Goal: Information Seeking & Learning: Check status

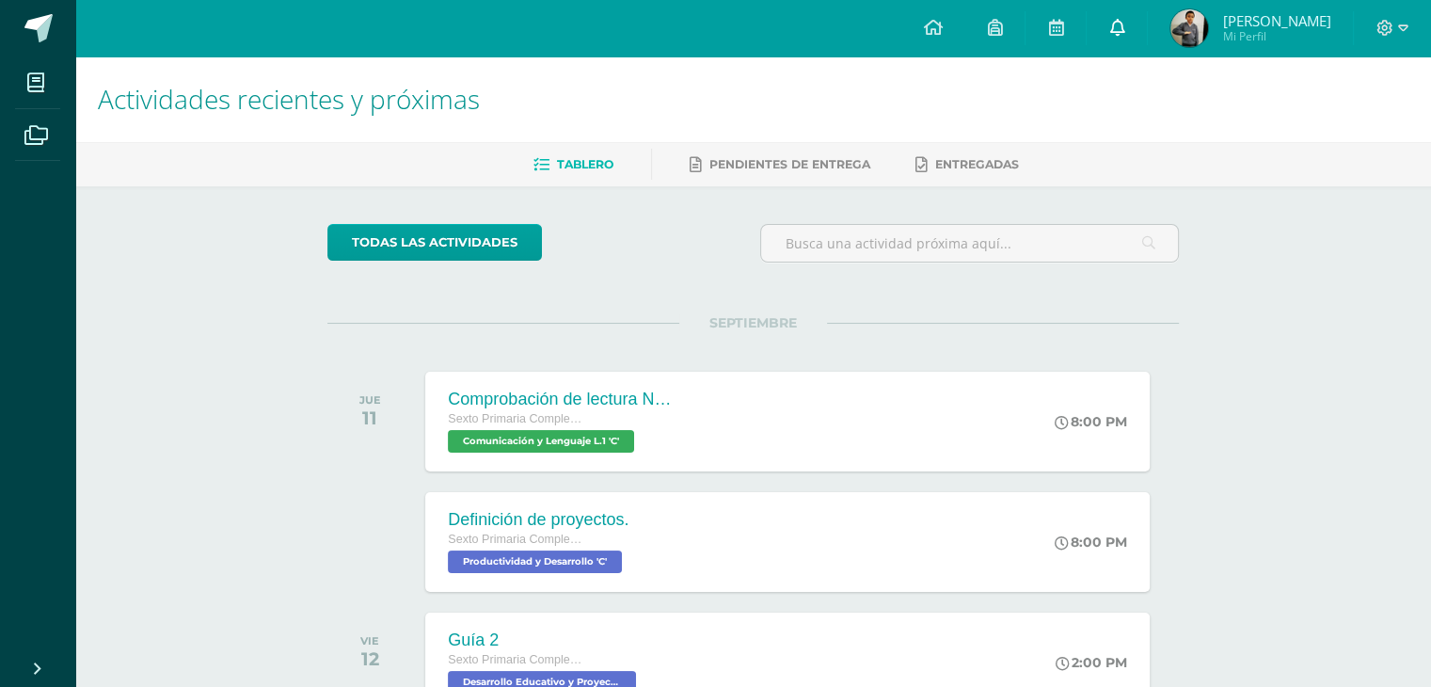
click at [1147, 40] on link at bounding box center [1116, 28] width 60 height 56
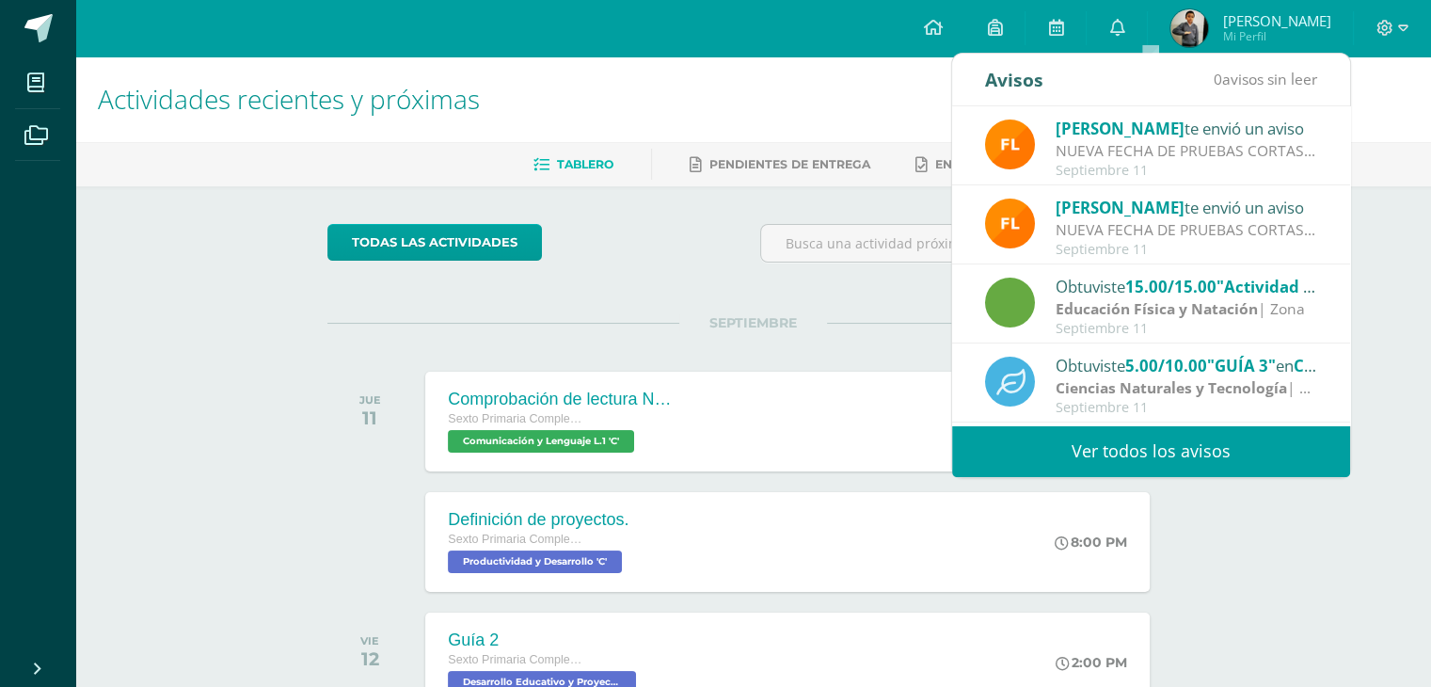
click at [1084, 464] on link "Ver todos los avisos" at bounding box center [1151, 451] width 398 height 52
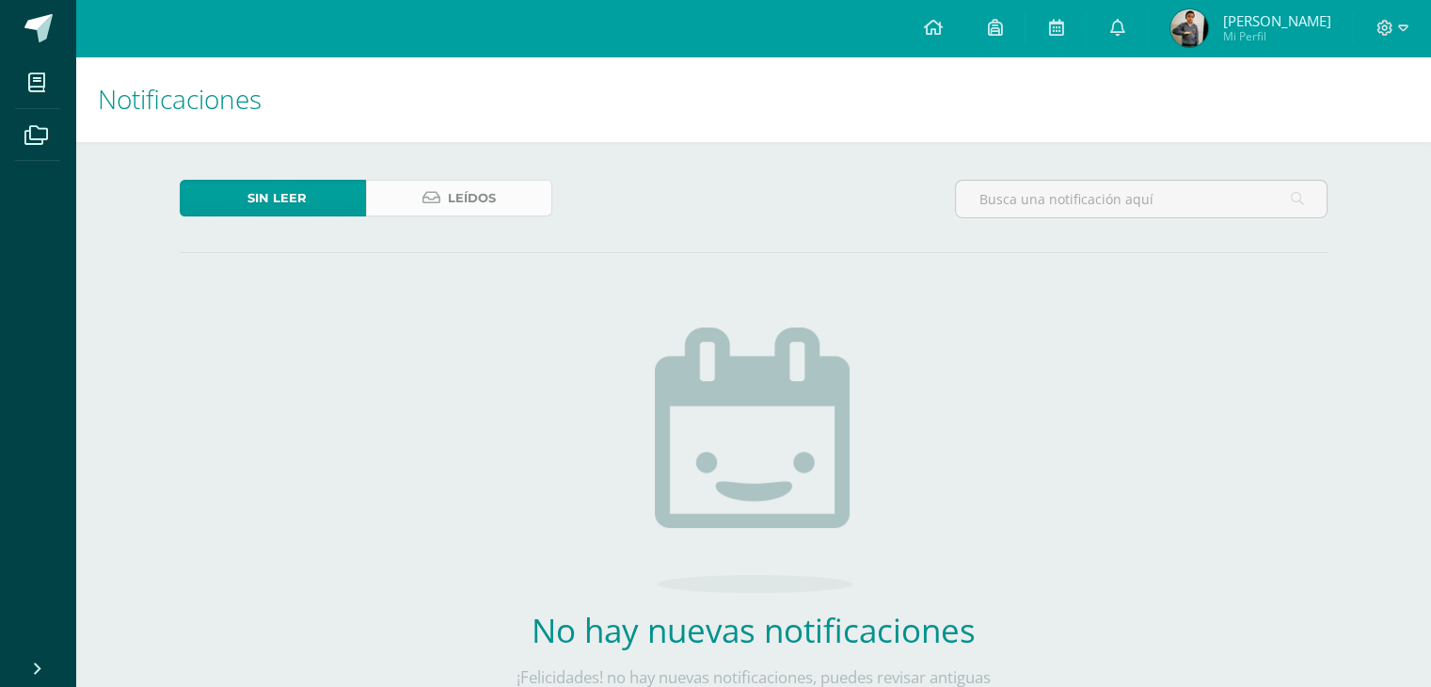
click at [515, 184] on link "Leídos" at bounding box center [459, 198] width 186 height 37
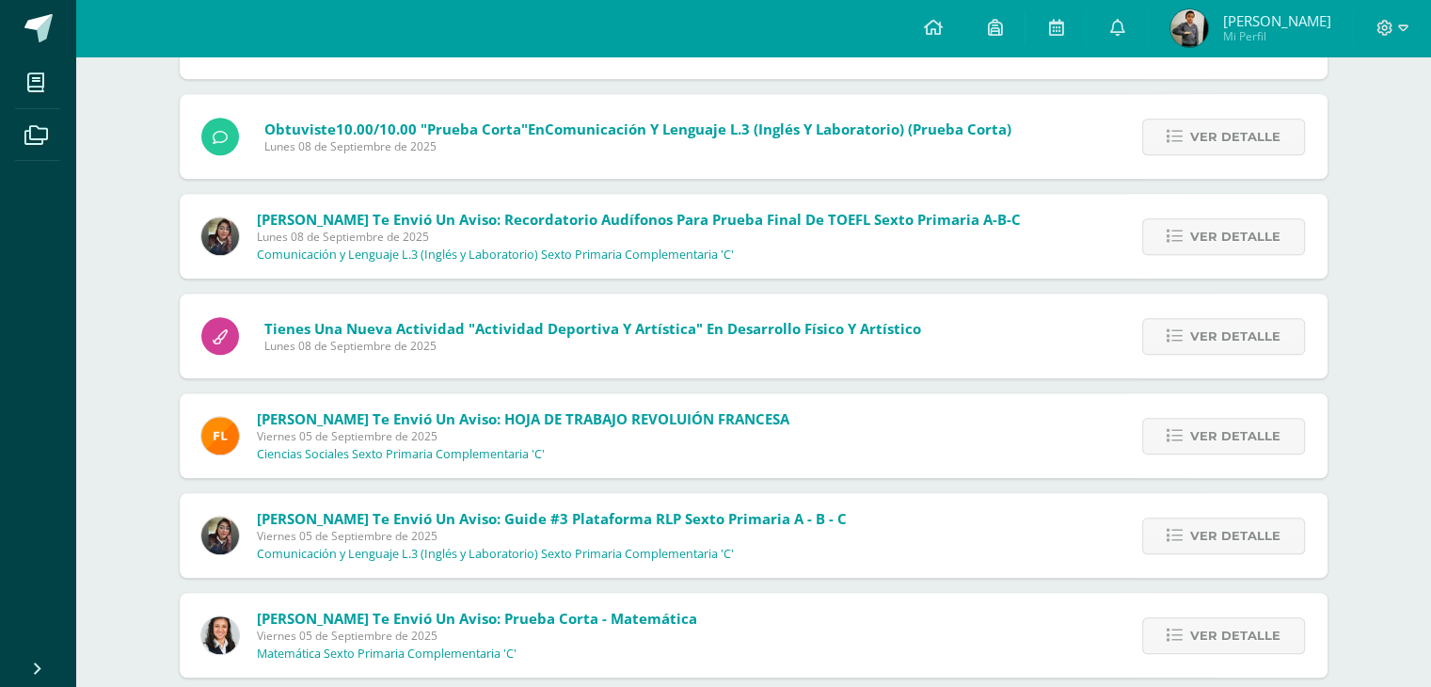
scroll to position [1415, 0]
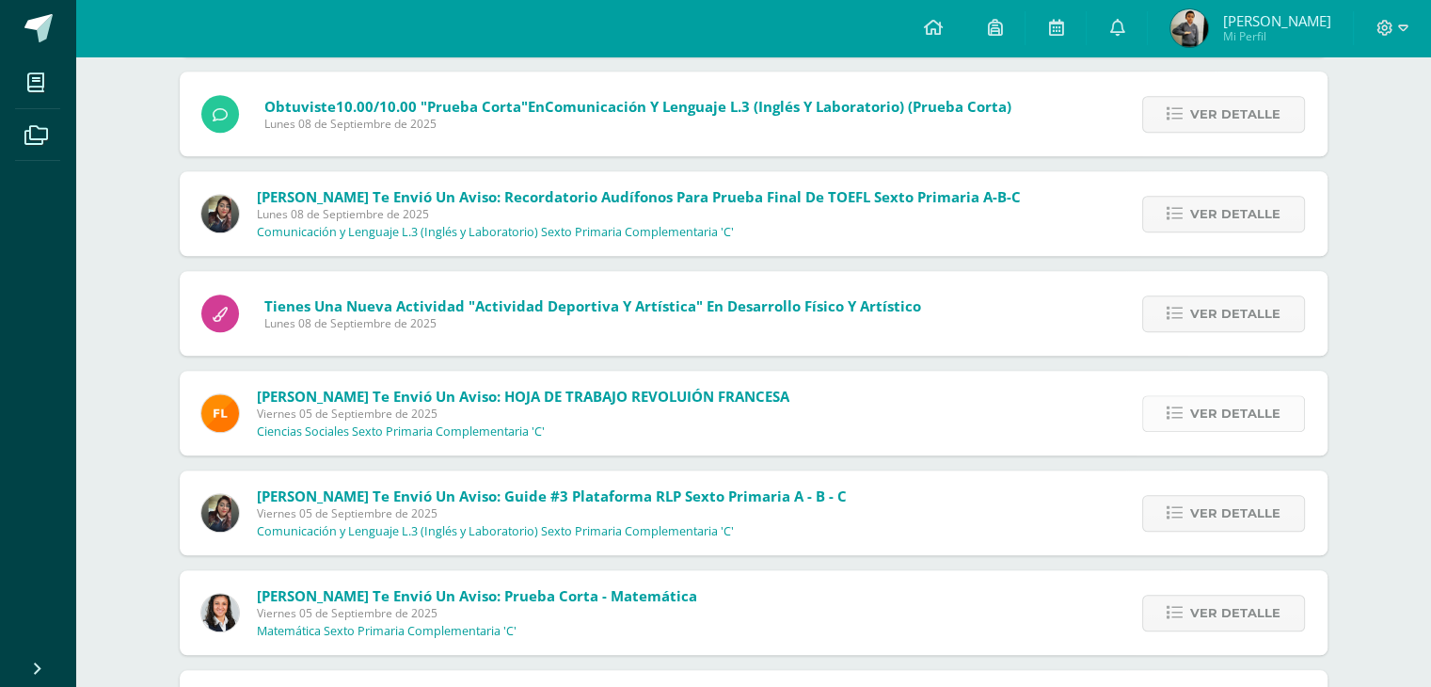
click at [1198, 402] on span "Ver detalle" at bounding box center [1235, 413] width 90 height 35
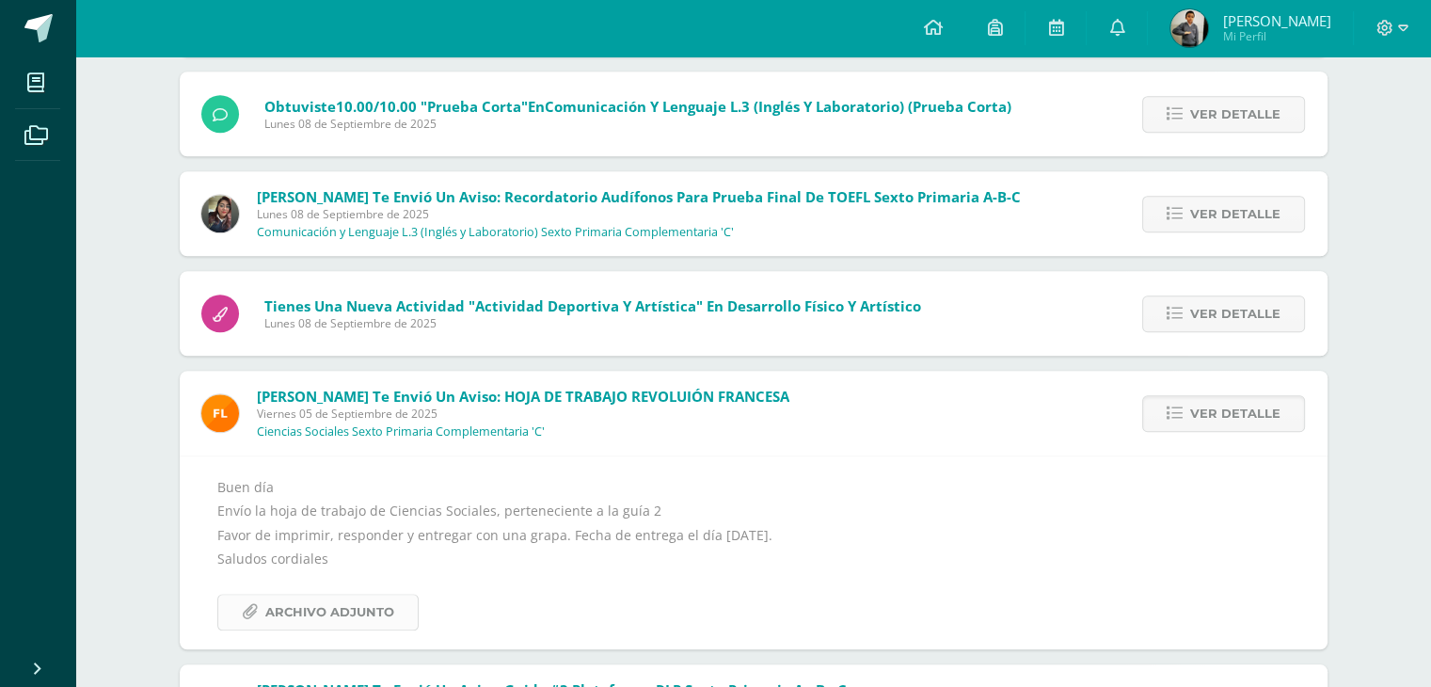
click at [354, 606] on span "Archivo Adjunto" at bounding box center [329, 611] width 129 height 35
